Goal: Information Seeking & Learning: Obtain resource

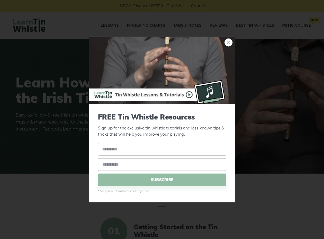
click at [228, 42] on link "×" at bounding box center [228, 43] width 8 height 8
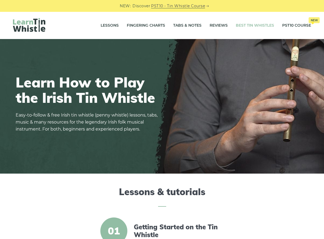
click at [260, 26] on link "Best Tin Whistles" at bounding box center [254, 25] width 38 height 13
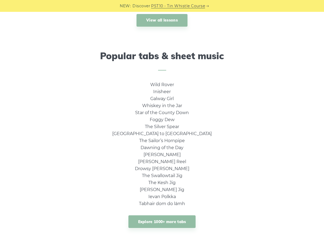
scroll to position [350, 0]
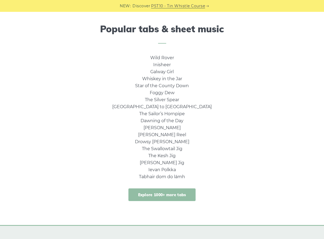
click at [182, 191] on link "Explore 1000+ more tabs" at bounding box center [161, 195] width 67 height 13
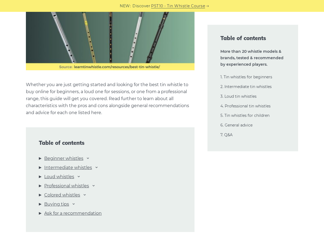
scroll to position [566, 0]
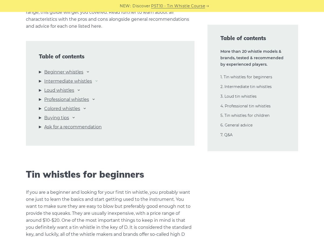
click at [97, 80] on icon at bounding box center [96, 81] width 4 height 4
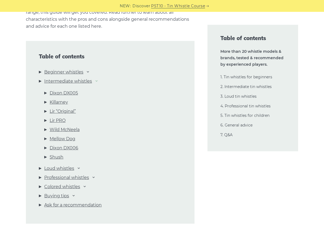
click at [97, 80] on icon at bounding box center [96, 81] width 4 height 4
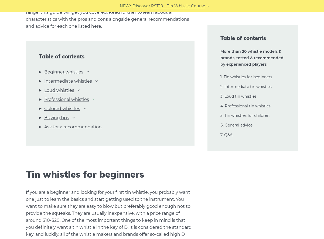
click at [94, 101] on icon at bounding box center [93, 99] width 4 height 4
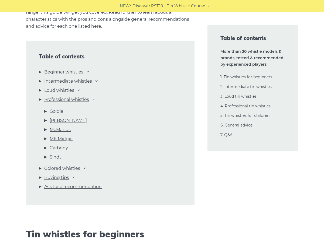
click at [94, 101] on icon at bounding box center [93, 99] width 4 height 4
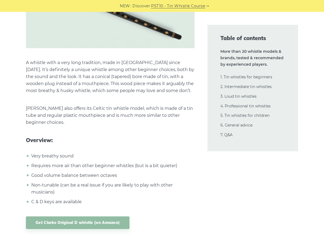
scroll to position [1644, 0]
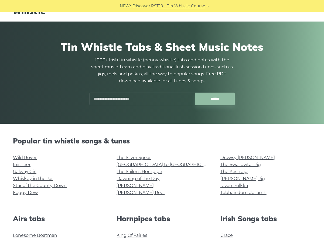
scroll to position [27, 0]
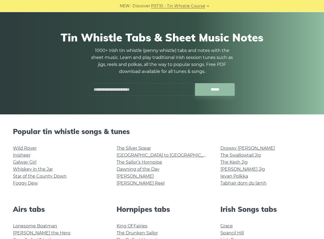
click at [119, 88] on input "text" at bounding box center [142, 89] width 106 height 13
type input "*"
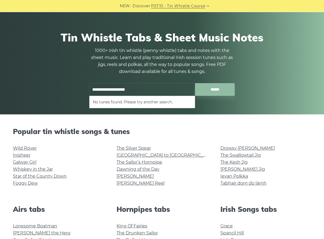
click at [195, 83] on input "******" at bounding box center [215, 89] width 40 height 13
drag, startPoint x: 89, startPoint y: 86, endPoint x: 57, endPoint y: 90, distance: 32.0
click at [57, 90] on div "**********" at bounding box center [162, 63] width 292 height 91
type input "*"
click at [120, 104] on li "Braveheart Theme" at bounding box center [142, 102] width 99 height 6
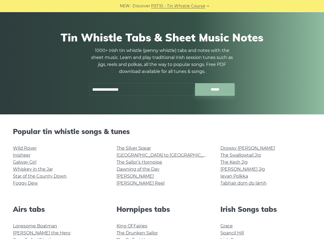
type input "**********"
drag, startPoint x: 142, startPoint y: 90, endPoint x: 41, endPoint y: 89, distance: 100.5
click at [44, 92] on div "**********" at bounding box center [162, 63] width 292 height 91
click at [107, 88] on input "text" at bounding box center [142, 89] width 106 height 13
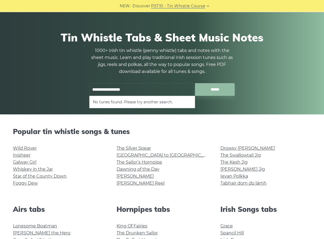
click at [195, 83] on input "******" at bounding box center [215, 89] width 40 height 13
type input "*"
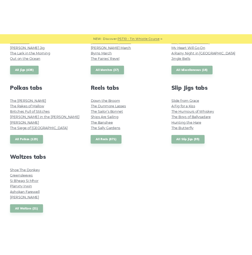
scroll to position [350, 0]
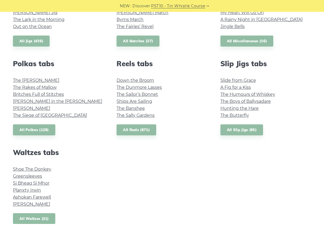
click at [50, 220] on link "All Waltzes (21)" at bounding box center [34, 218] width 42 height 11
click at [48, 129] on link "All Polkas (129)" at bounding box center [34, 129] width 42 height 11
click at [149, 126] on link "All Reels (871)" at bounding box center [136, 129] width 40 height 11
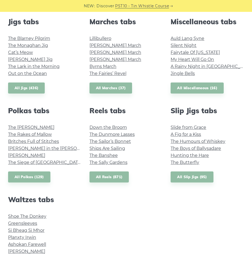
scroll to position [242, 0]
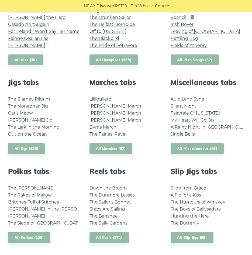
click at [182, 63] on link "All Irish Songs (32)" at bounding box center [195, 59] width 48 height 11
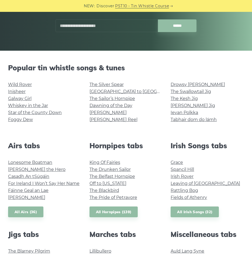
scroll to position [81, 0]
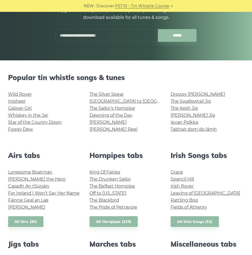
click at [95, 32] on input "text" at bounding box center [107, 35] width 102 height 13
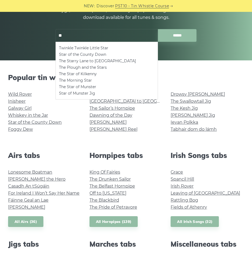
type input "*"
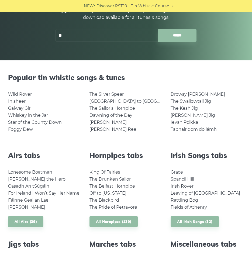
type input "*"
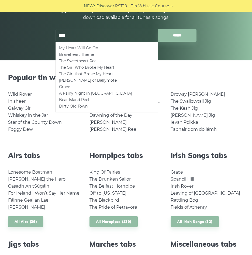
click at [94, 49] on li "My Heart Will Go On" at bounding box center [106, 48] width 95 height 6
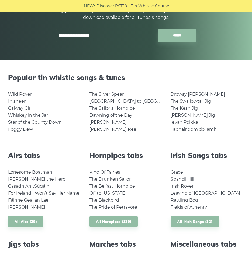
type input "**********"
click at [104, 37] on input "**********" at bounding box center [107, 35] width 102 height 13
drag, startPoint x: 103, startPoint y: 37, endPoint x: 53, endPoint y: 37, distance: 49.8
click at [53, 37] on div "**********" at bounding box center [126, 35] width 154 height 13
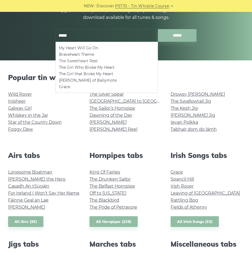
click at [80, 63] on li "The Sweetheart Reel" at bounding box center [106, 61] width 95 height 6
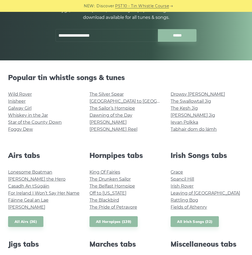
type input "**********"
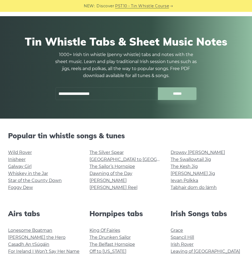
scroll to position [0, 0]
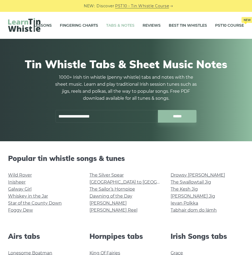
click at [20, 23] on img at bounding box center [24, 25] width 32 height 14
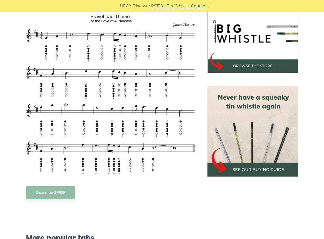
scroll to position [189, 0]
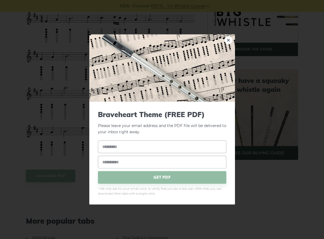
click at [69, 175] on body "NEW: Discover PST10 - Tin Whistle Course Lessons Fingering Charts Tabs & Notes …" at bounding box center [162, 242] width 324 height 862
click at [135, 182] on span "GET PDF" at bounding box center [162, 177] width 128 height 13
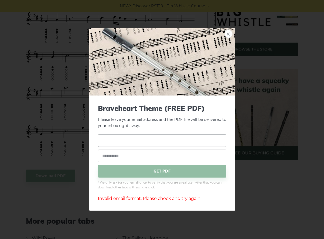
click at [146, 142] on input "text" at bounding box center [162, 140] width 128 height 13
click at [137, 154] on input "email" at bounding box center [162, 156] width 128 height 13
type input "**********"
click at [125, 176] on span "GET PDF" at bounding box center [162, 171] width 128 height 13
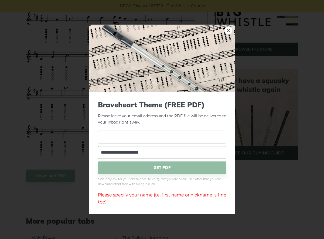
click at [131, 135] on input "text" at bounding box center [162, 137] width 128 height 13
type input "***"
click at [131, 163] on span "GET PDF" at bounding box center [162, 167] width 128 height 13
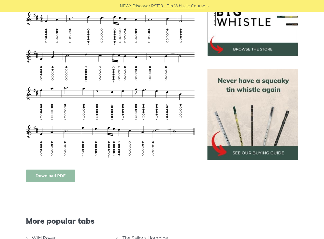
click at [58, 178] on link "Download PDF" at bounding box center [50, 176] width 49 height 13
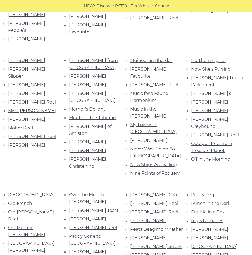
scroll to position [1105, 0]
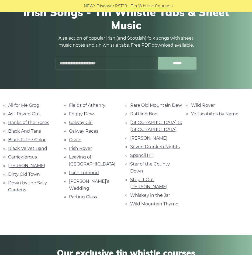
scroll to position [54, 0]
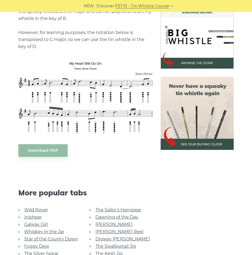
scroll to position [162, 0]
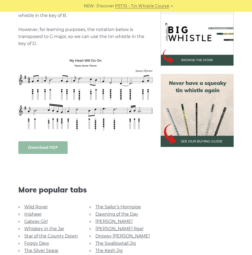
click at [56, 148] on link "Download PDF" at bounding box center [42, 147] width 49 height 13
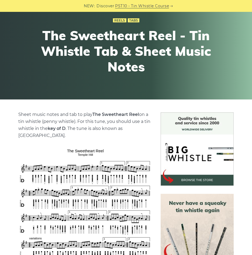
scroll to position [135, 0]
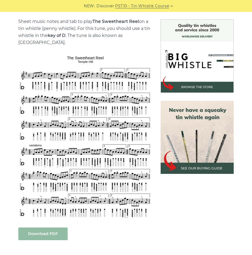
click at [48, 229] on link "Download PDF" at bounding box center [42, 233] width 49 height 13
